Goal: Go to known website: Access a specific website the user already knows

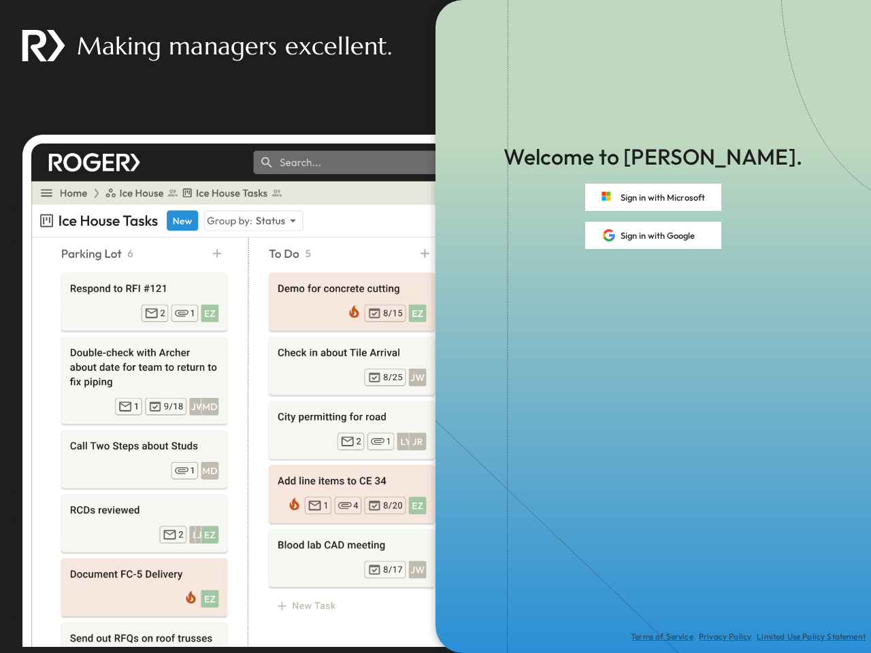
click at [436, 327] on div "Terms of Service Privacy Policy Limited Use Policy Statement" at bounding box center [654, 451] width 436 height 404
click at [653, 197] on button "Sign in with Microsoft" at bounding box center [653, 197] width 136 height 27
click at [653, 235] on button "Sign in with Google" at bounding box center [653, 235] width 136 height 27
